Goal: Information Seeking & Learning: Learn about a topic

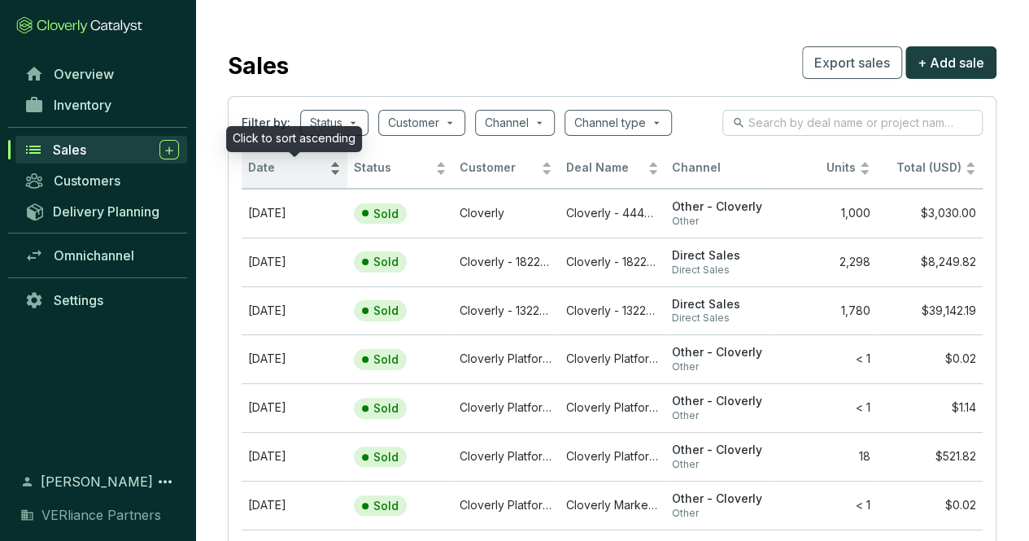
click at [288, 165] on span "Date" at bounding box center [287, 167] width 78 height 15
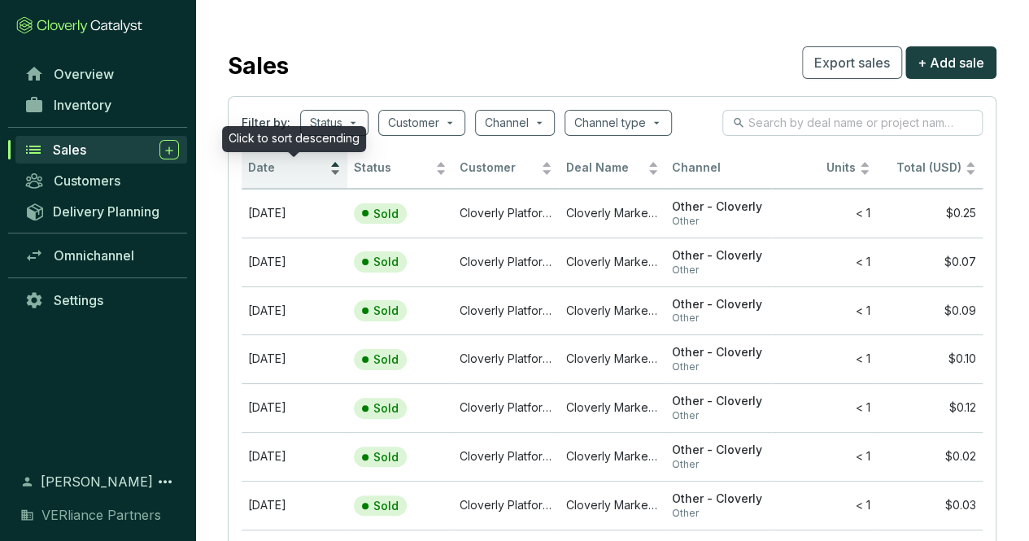
click at [288, 165] on span "Date" at bounding box center [287, 167] width 78 height 15
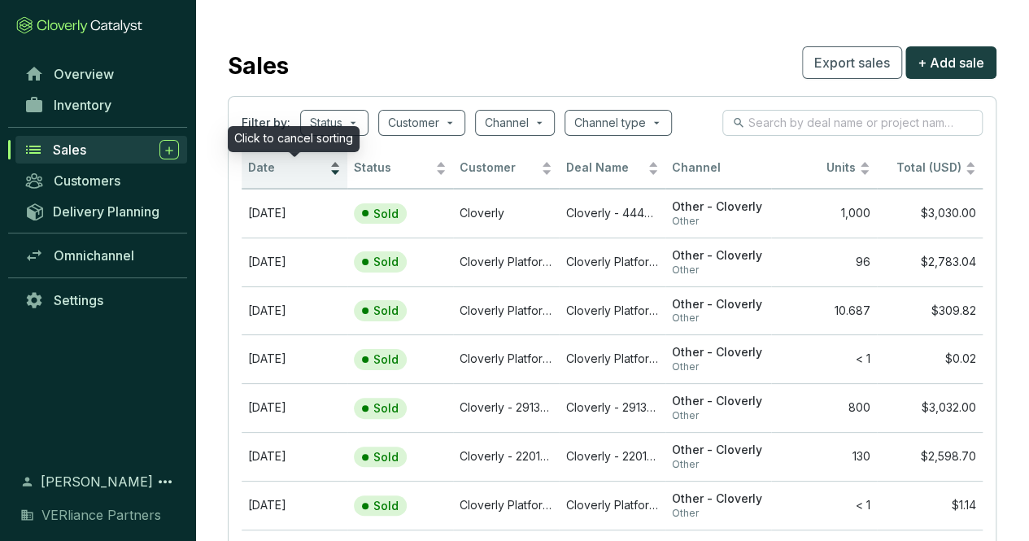
click at [290, 169] on span "Date" at bounding box center [287, 167] width 78 height 15
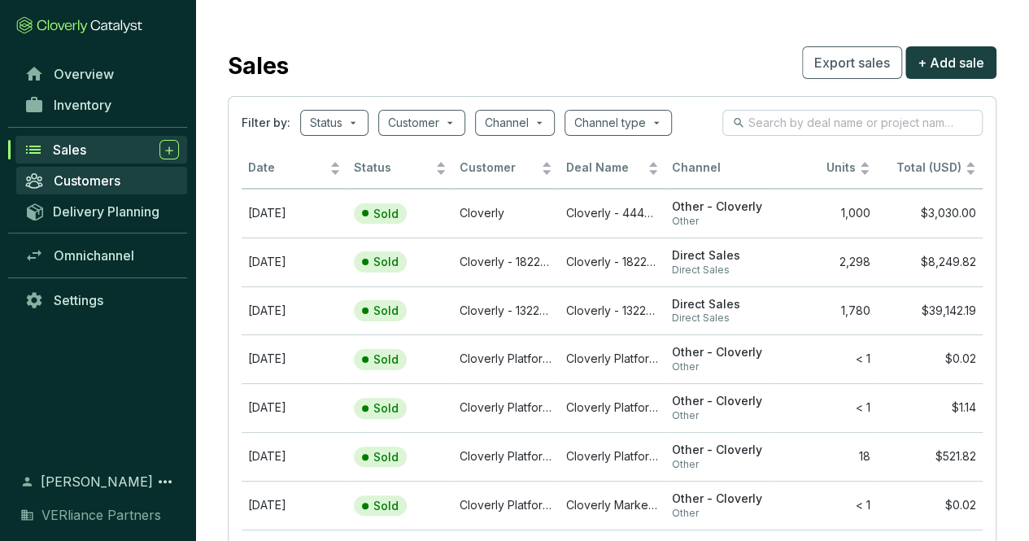
click at [105, 186] on span "Customers" at bounding box center [87, 180] width 67 height 16
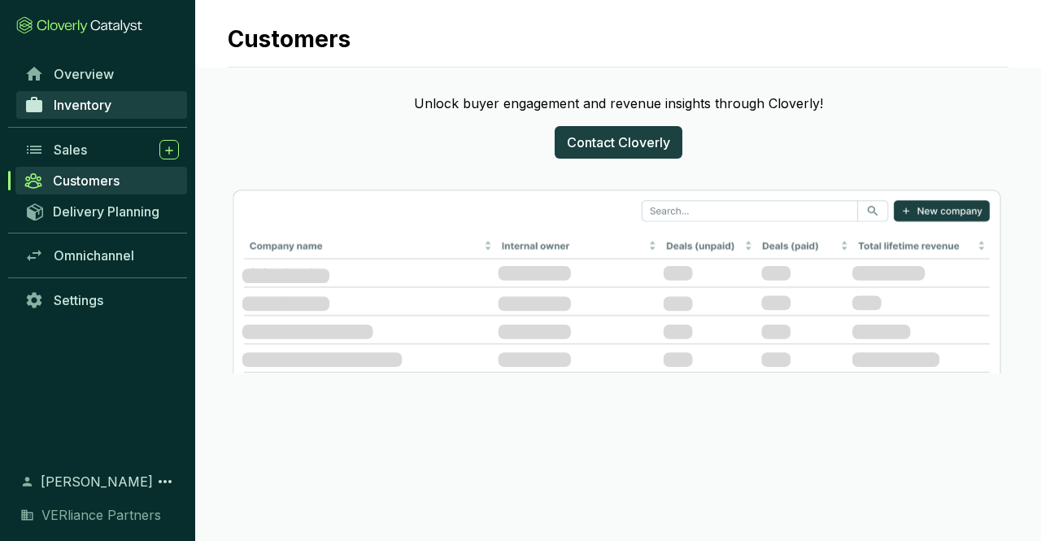
click at [100, 97] on span "Inventory" at bounding box center [83, 105] width 58 height 16
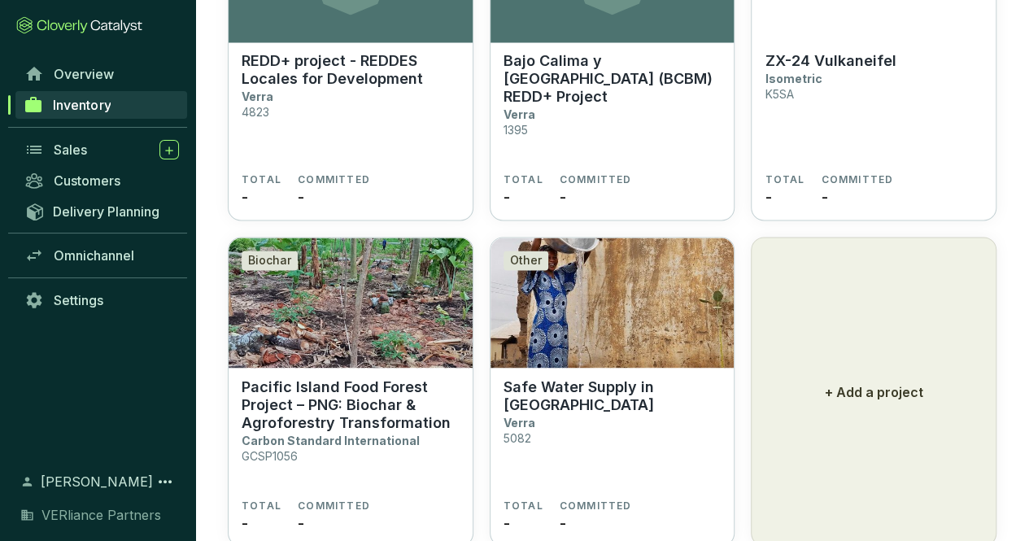
scroll to position [1263, 0]
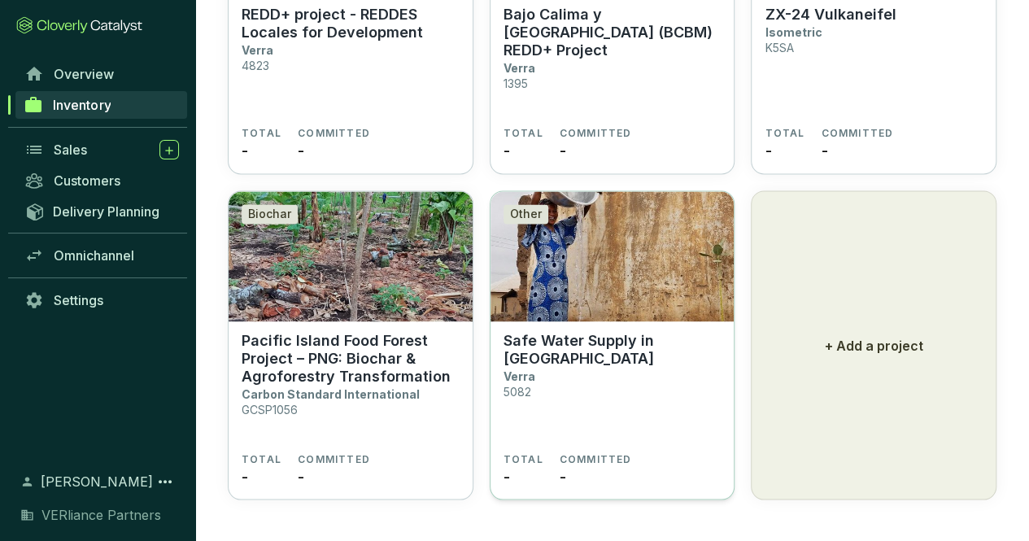
click at [568, 342] on p "Safe Water Supply in [GEOGRAPHIC_DATA]" at bounding box center [612, 349] width 218 height 36
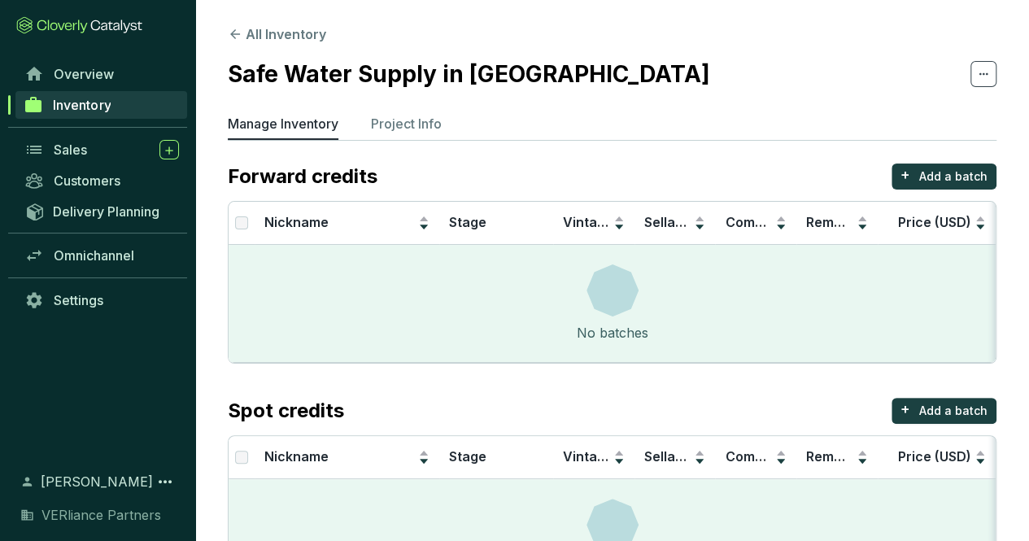
scroll to position [86, 0]
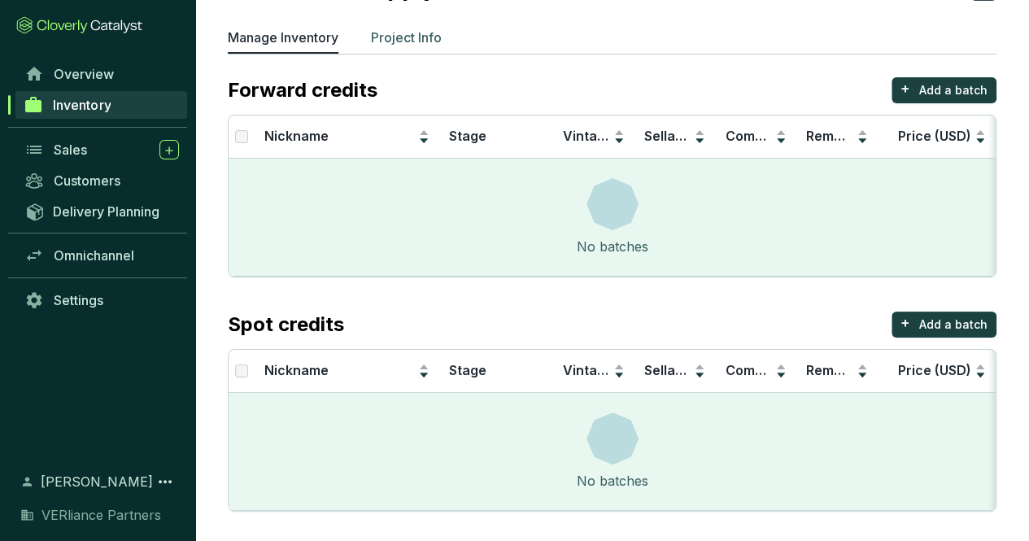
click at [425, 33] on p "Project Info" at bounding box center [406, 38] width 71 height 20
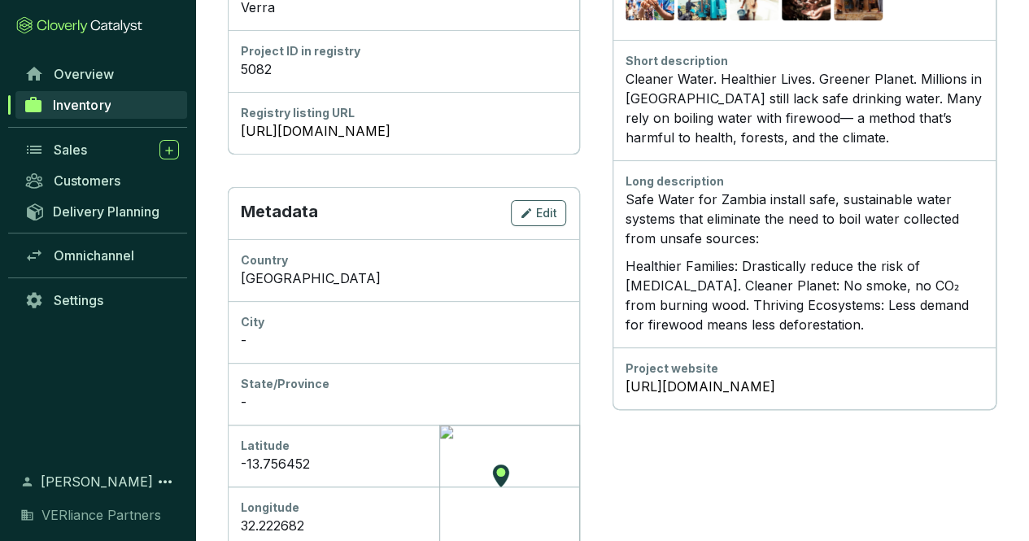
scroll to position [477, 0]
click at [394, 129] on link "https://registry.verra.org/app/projectDetail/VCS/5082" at bounding box center [403, 130] width 325 height 20
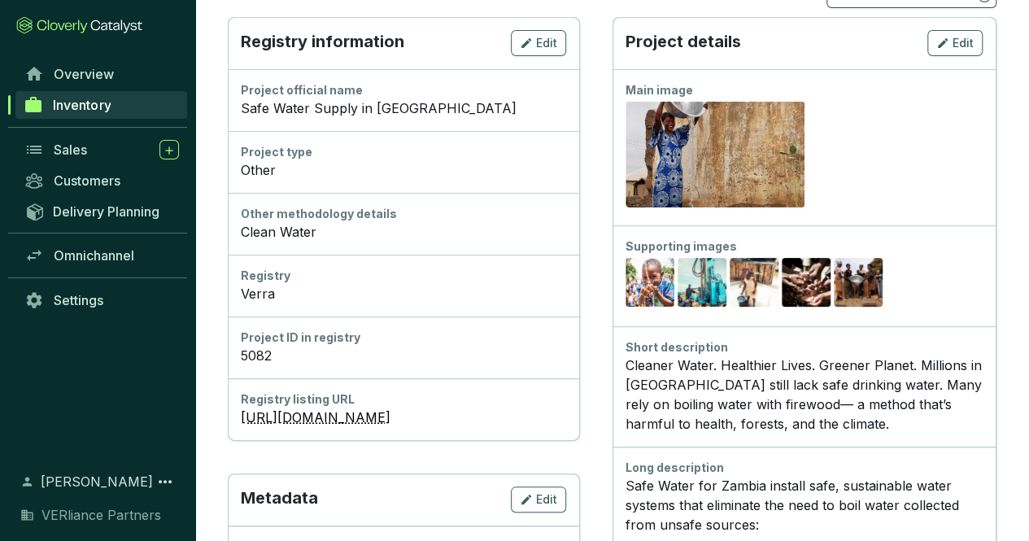
scroll to position [184, 0]
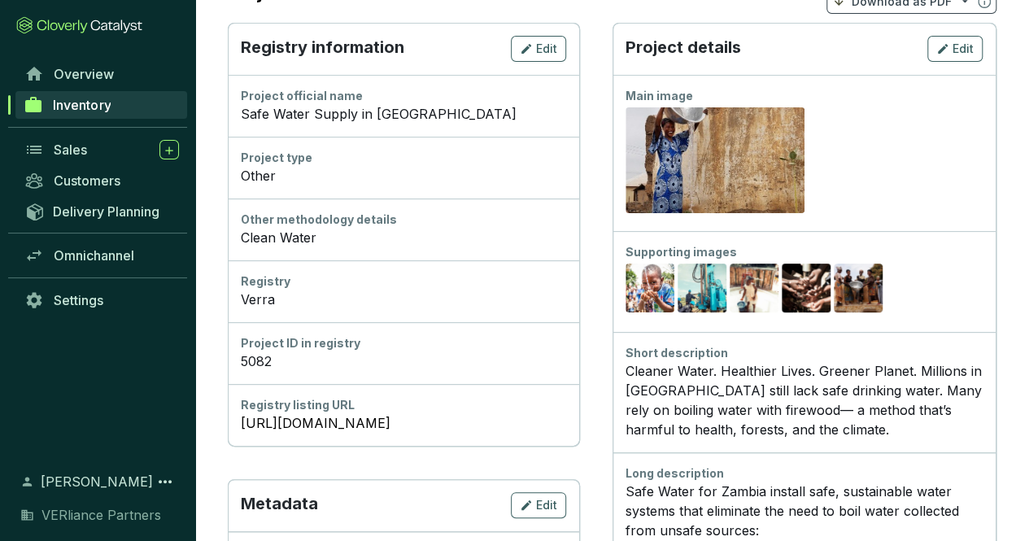
click at [133, 111] on link "Inventory" at bounding box center [101, 105] width 172 height 28
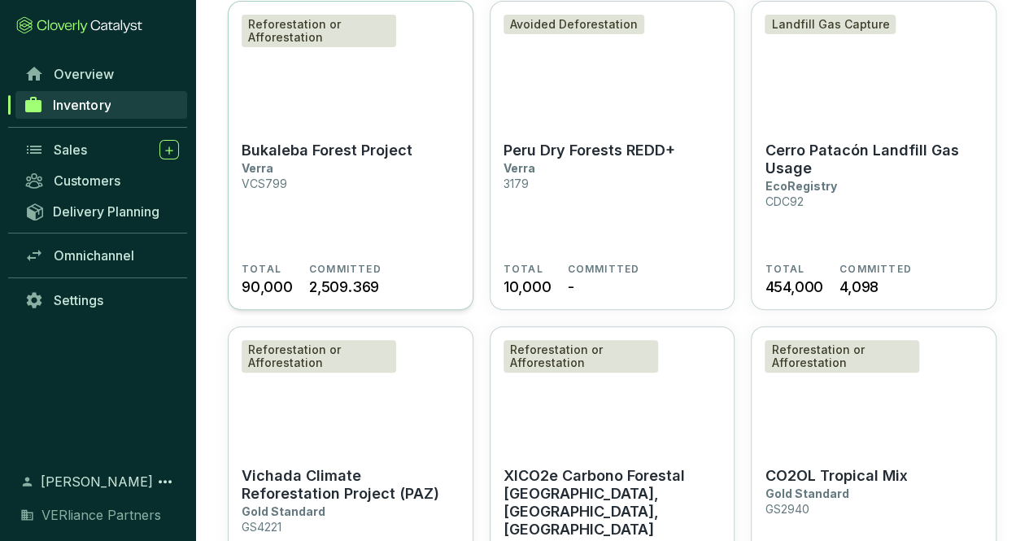
scroll to position [153, 0]
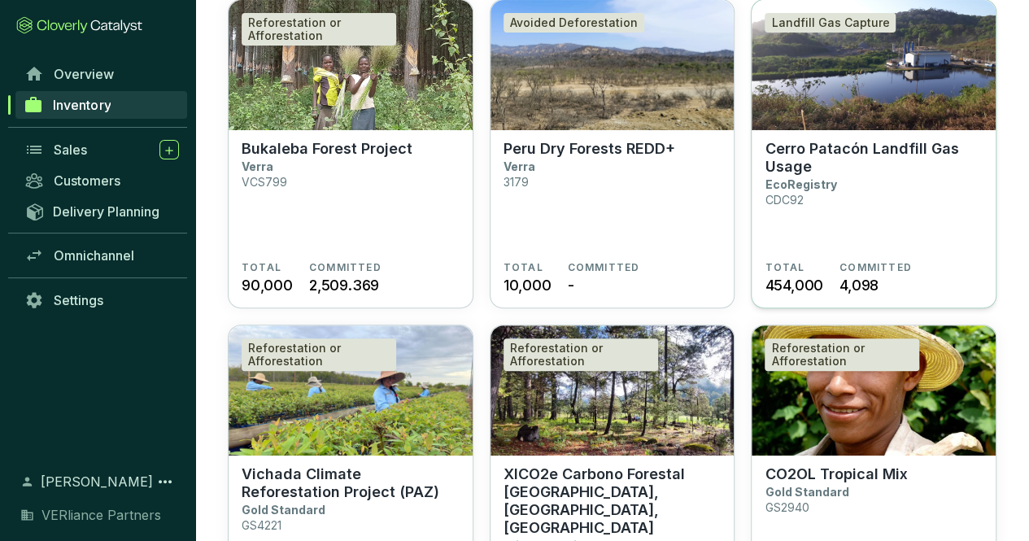
click at [856, 162] on p "Cerro Patacón Landfill Gas Usage" at bounding box center [873, 158] width 218 height 36
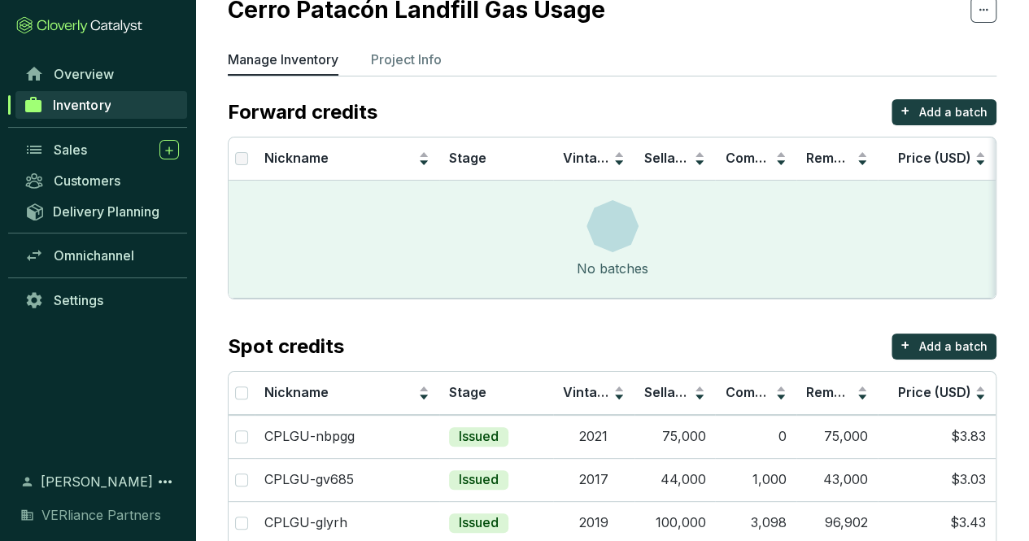
scroll to position [111, 0]
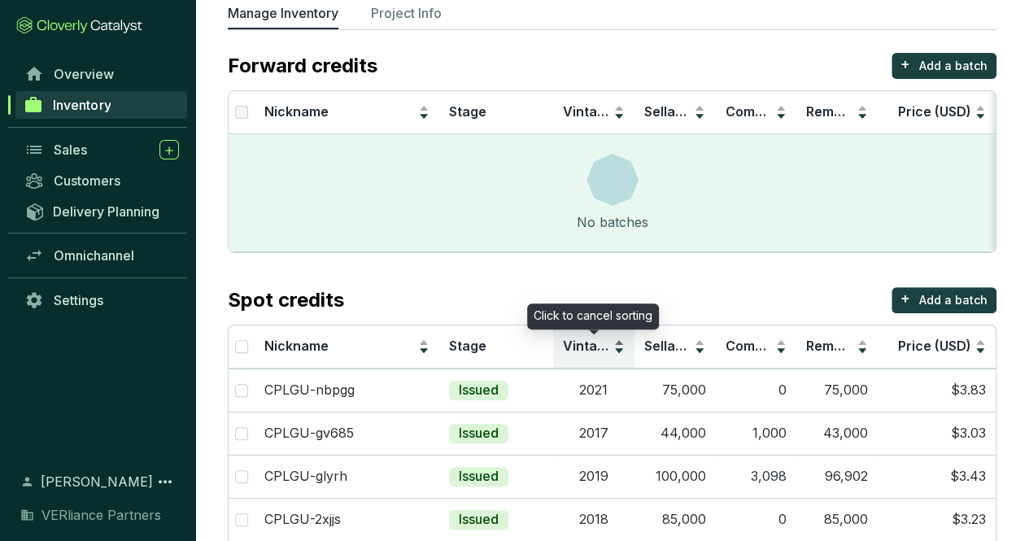
click at [589, 337] on span "Vintage" at bounding box center [588, 345] width 50 height 16
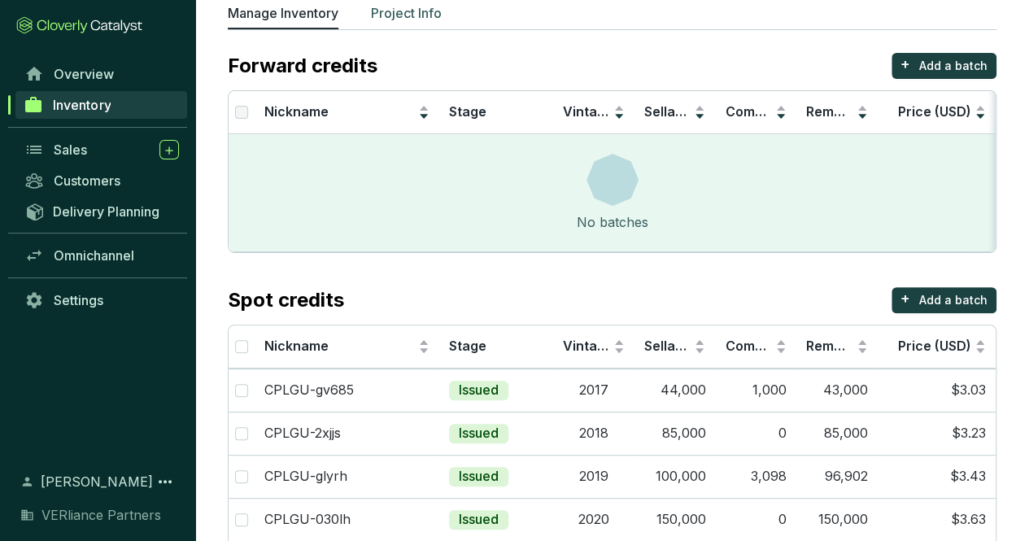
click at [416, 15] on p "Project Info" at bounding box center [406, 13] width 71 height 20
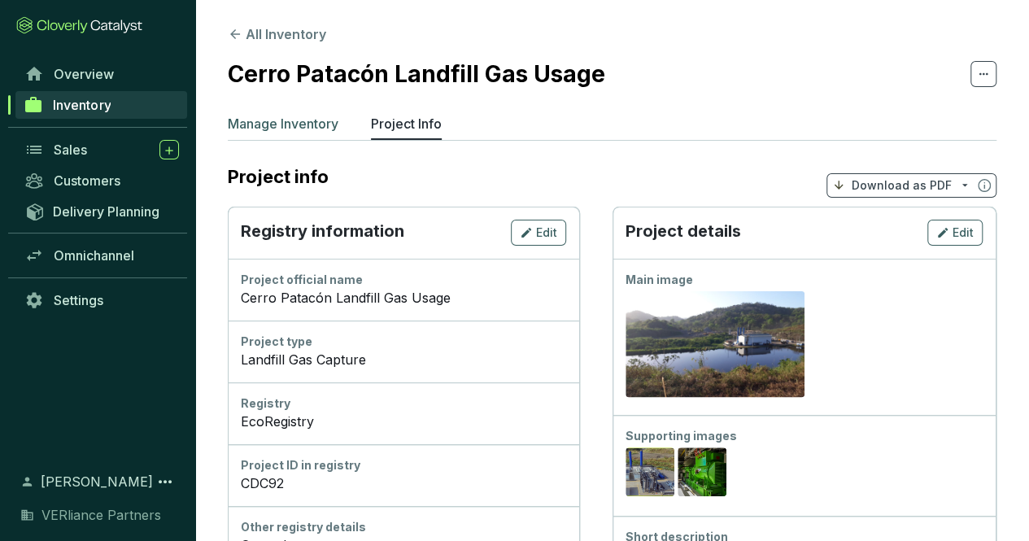
click at [300, 124] on p "Manage Inventory" at bounding box center [283, 124] width 111 height 20
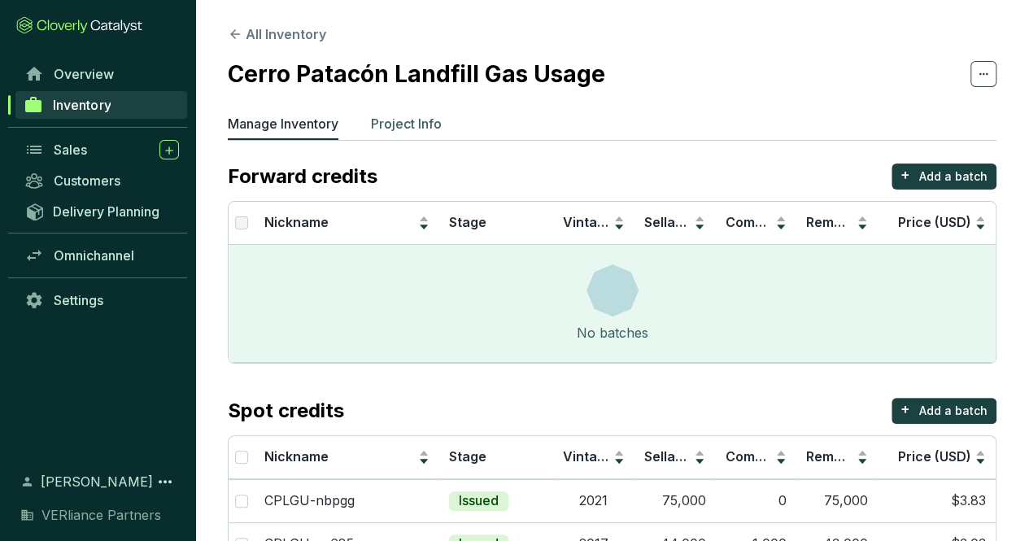
click at [425, 115] on p "Project Info" at bounding box center [406, 124] width 71 height 20
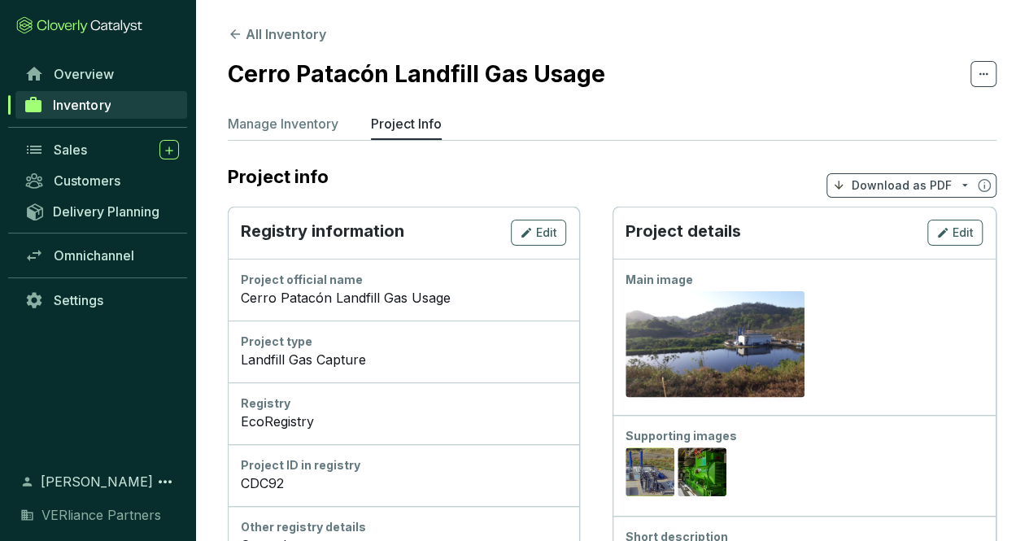
click at [108, 109] on span "Inventory" at bounding box center [82, 105] width 58 height 16
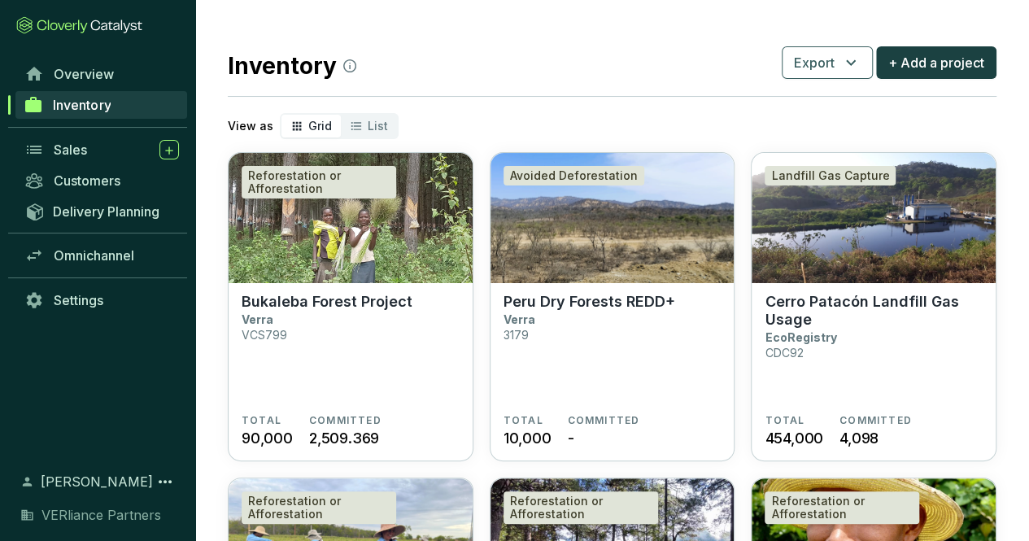
click at [111, 98] on span "Inventory" at bounding box center [82, 105] width 58 height 16
